Goal: Transaction & Acquisition: Purchase product/service

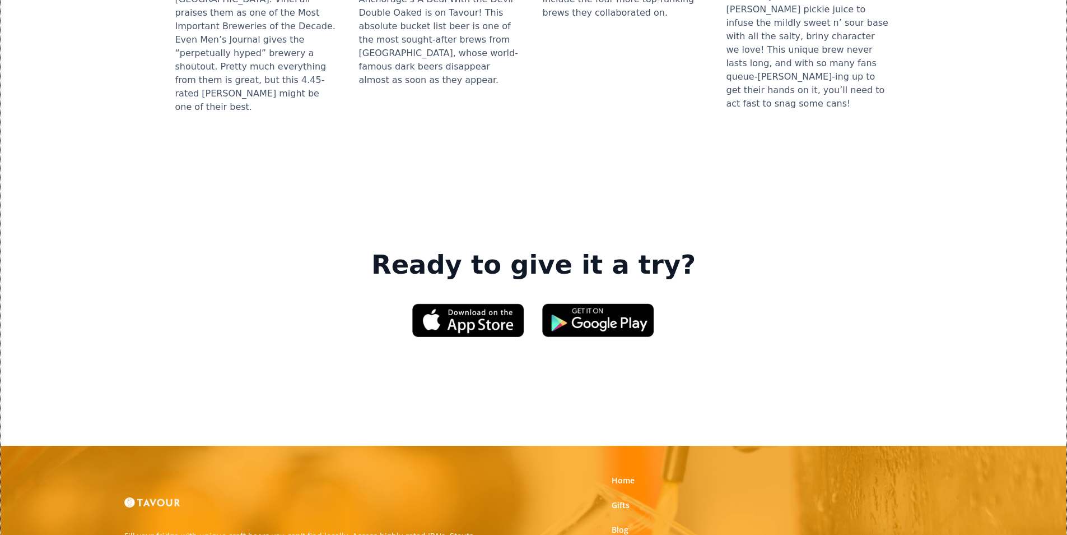
scroll to position [1625, 0]
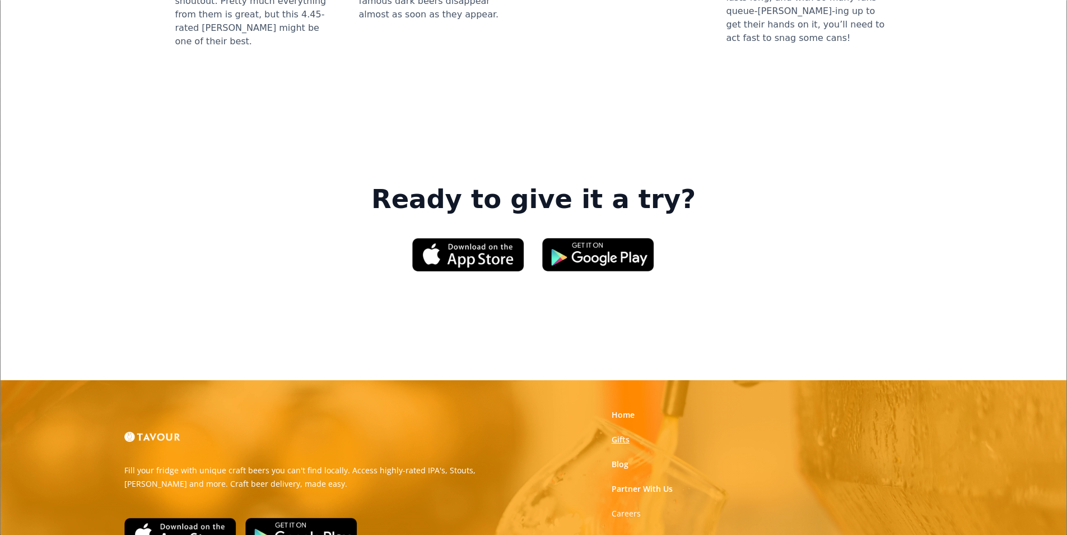
click at [616, 434] on link "Gifts" at bounding box center [621, 439] width 18 height 11
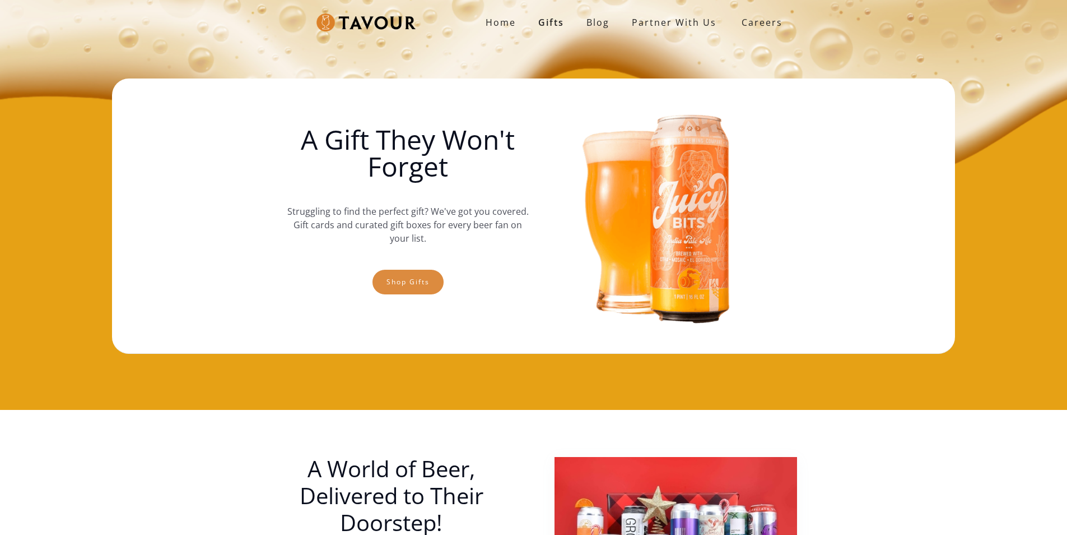
click at [406, 276] on link "Shop gifts" at bounding box center [408, 282] width 71 height 25
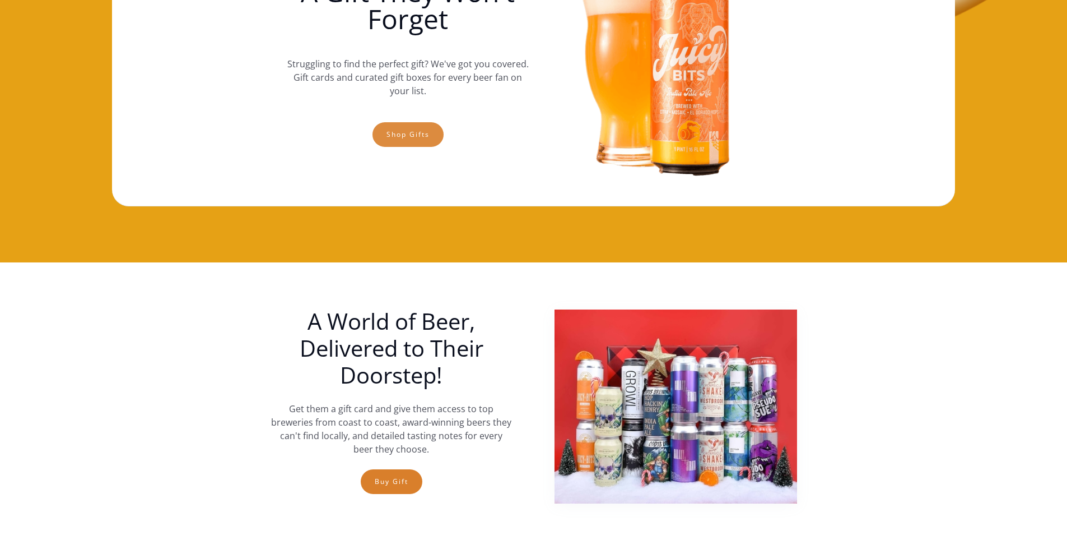
scroll to position [129, 0]
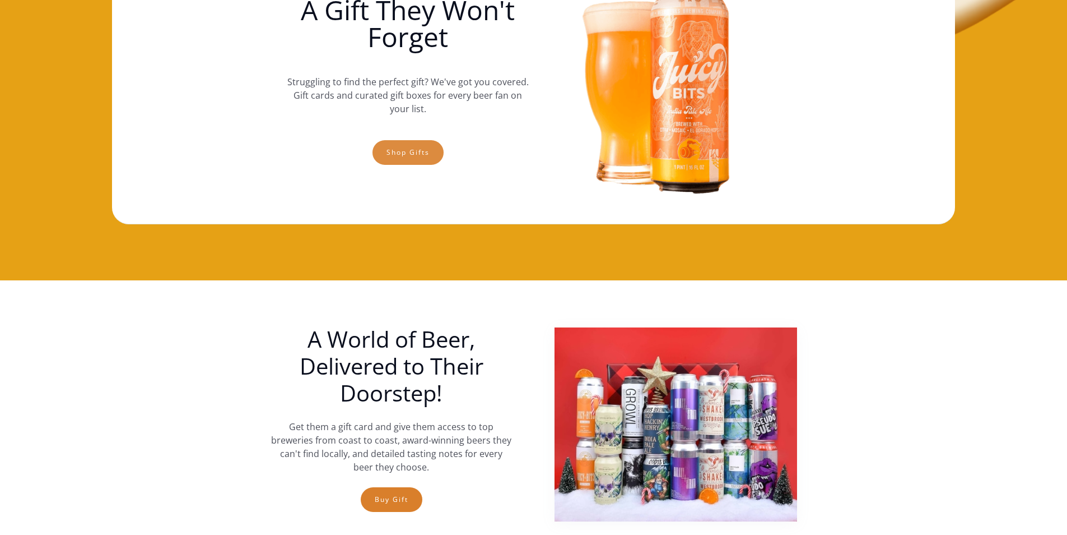
click at [428, 152] on link "Shop gifts" at bounding box center [408, 152] width 71 height 25
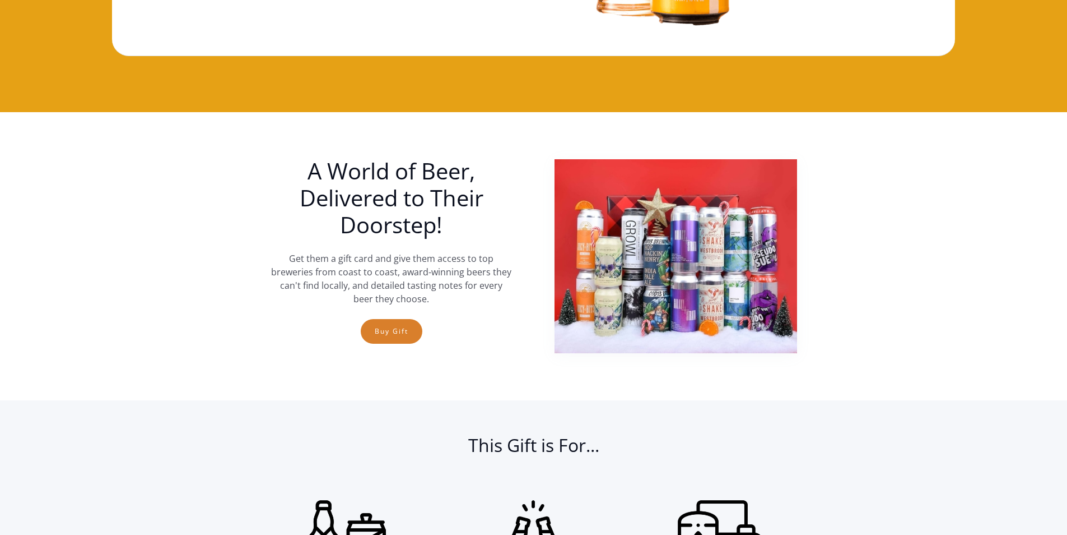
scroll to position [73, 0]
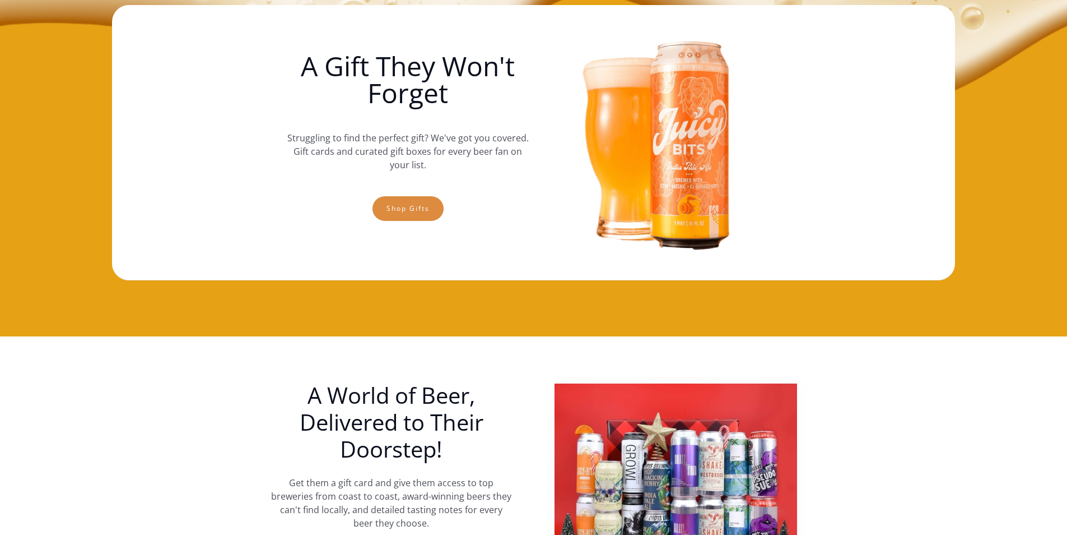
click at [439, 213] on link "Shop gifts" at bounding box center [408, 208] width 71 height 25
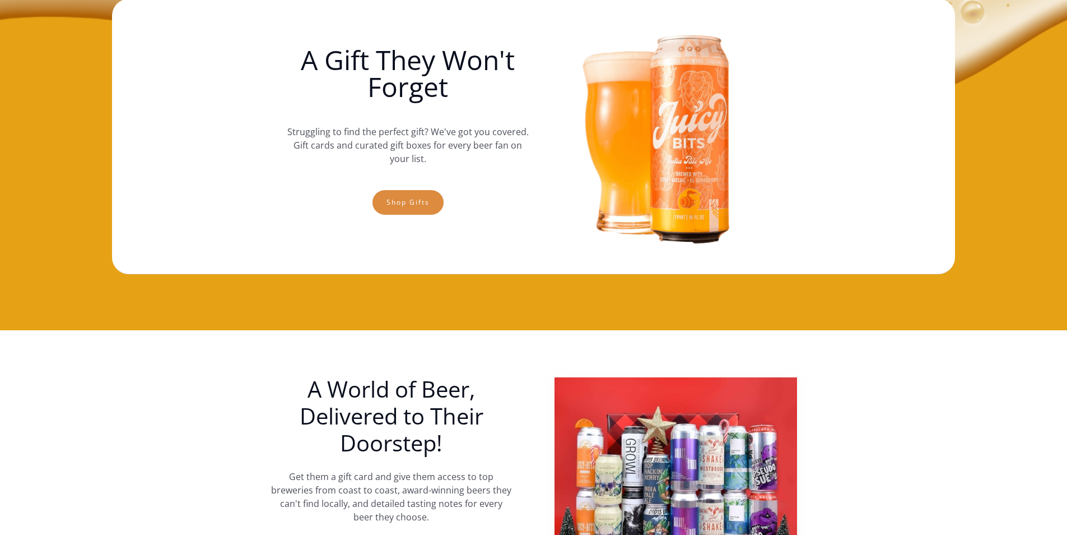
scroll to position [0, 0]
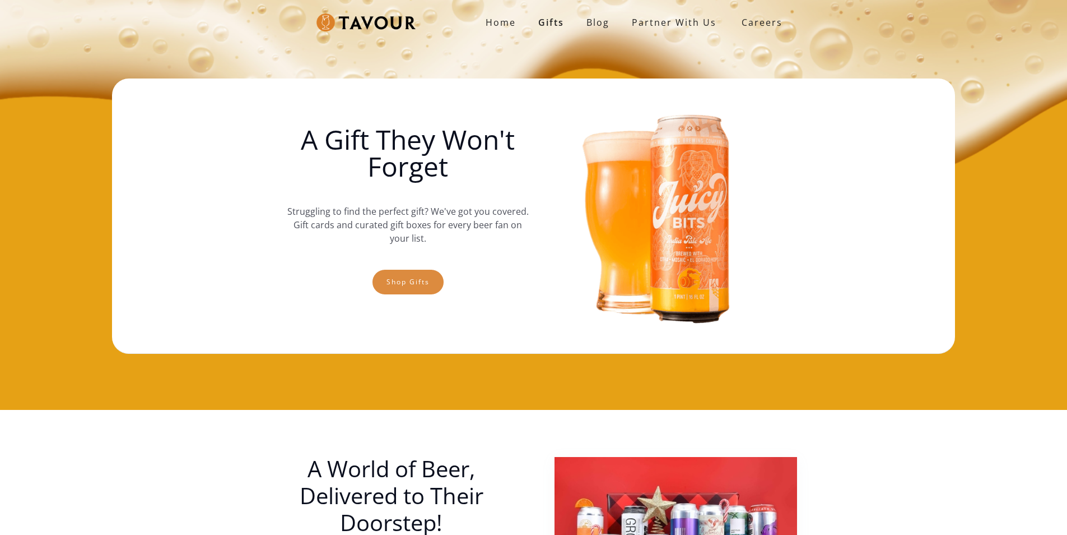
click at [393, 278] on link "Shop gifts" at bounding box center [408, 282] width 71 height 25
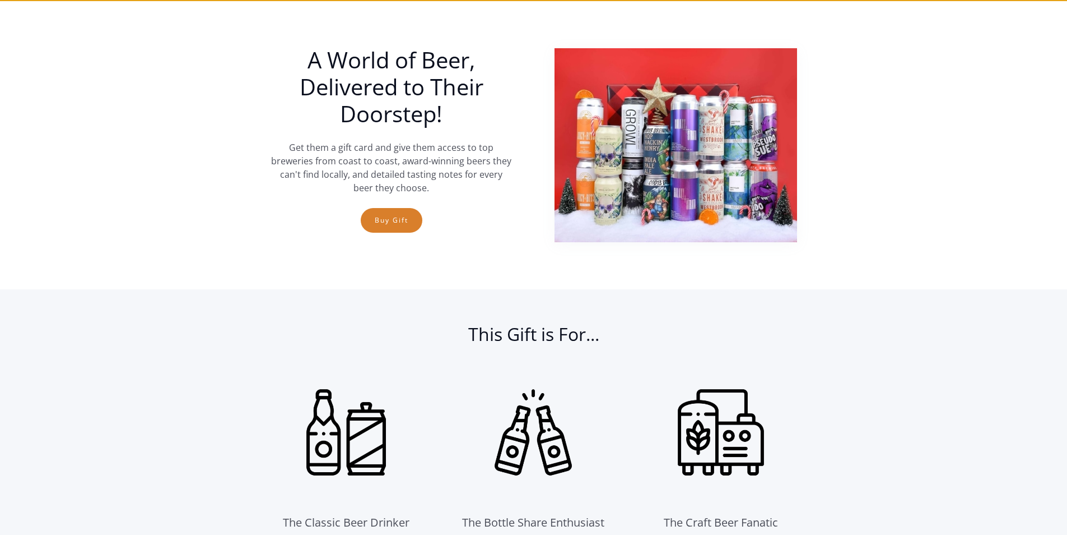
scroll to position [410, 0]
